Goal: Find specific page/section

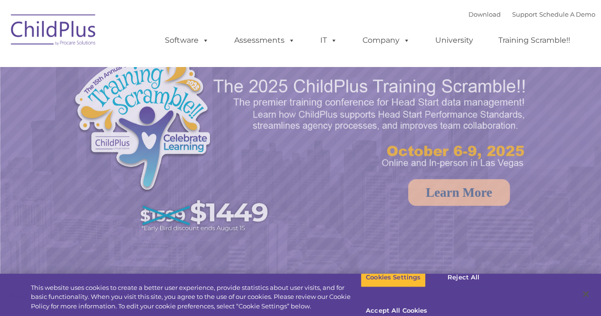
select select "MEDIUM"
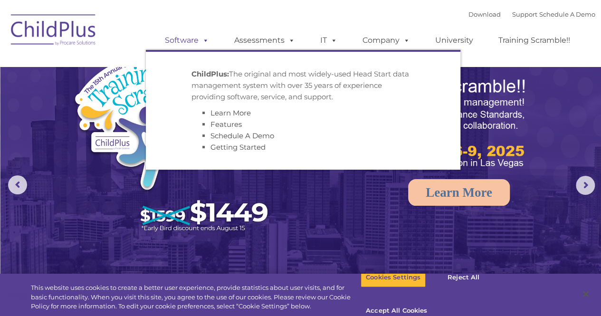
click at [194, 46] on link "Software" at bounding box center [186, 40] width 63 height 19
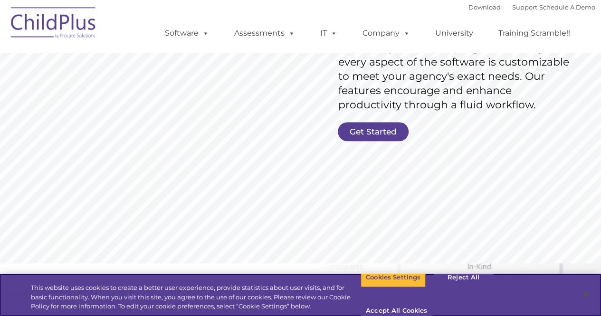
scroll to position [202, 0]
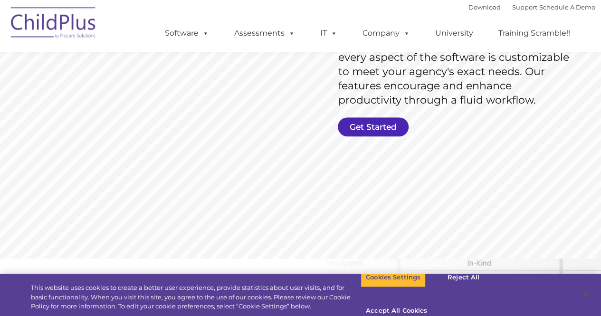
click at [371, 126] on link "Get Started" at bounding box center [373, 126] width 71 height 19
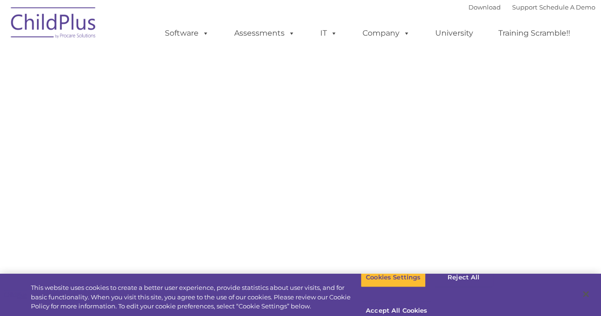
select select "MEDIUM"
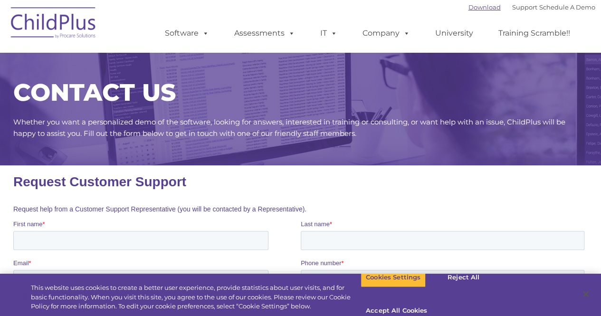
click at [476, 8] on link "Download" at bounding box center [484, 7] width 32 height 8
